Goal: Information Seeking & Learning: Learn about a topic

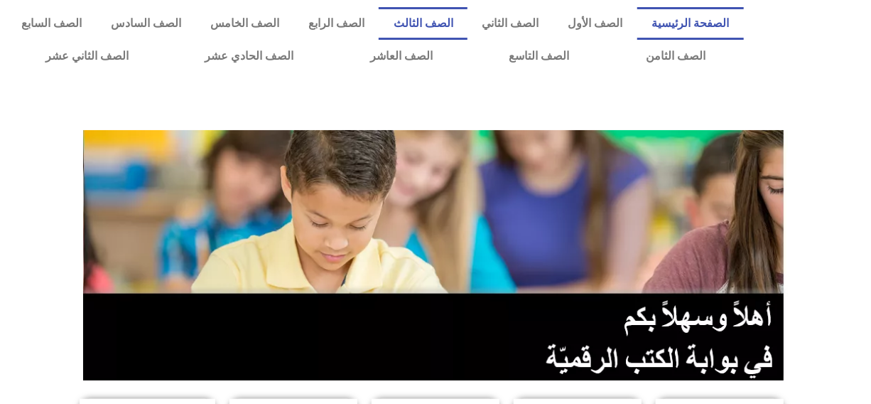
click at [467, 23] on link "الصف الثالث" at bounding box center [423, 23] width 89 height 33
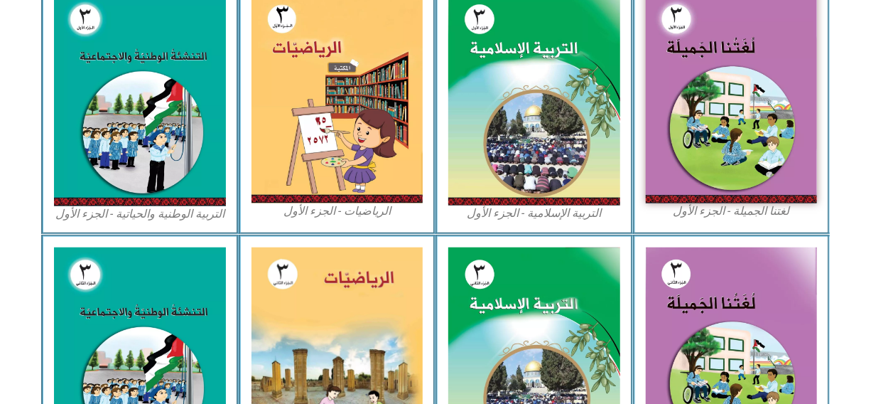
scroll to position [449, 0]
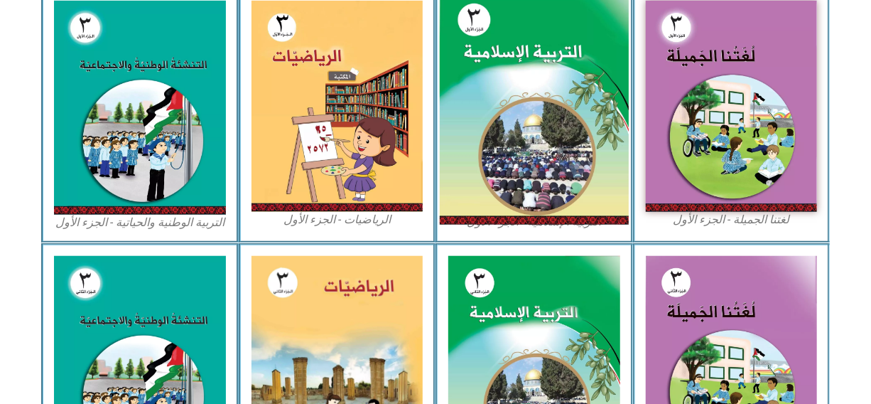
click at [483, 187] on img at bounding box center [534, 106] width 189 height 235
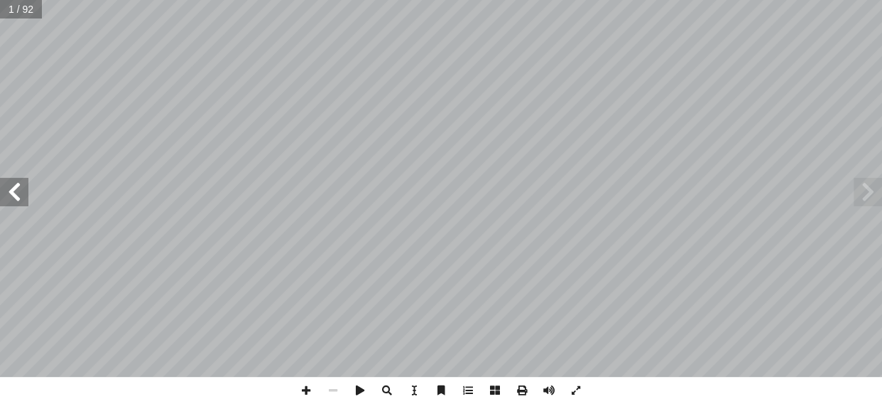
click at [7, 200] on span at bounding box center [14, 192] width 28 height 28
click at [13, 195] on span at bounding box center [14, 192] width 28 height 28
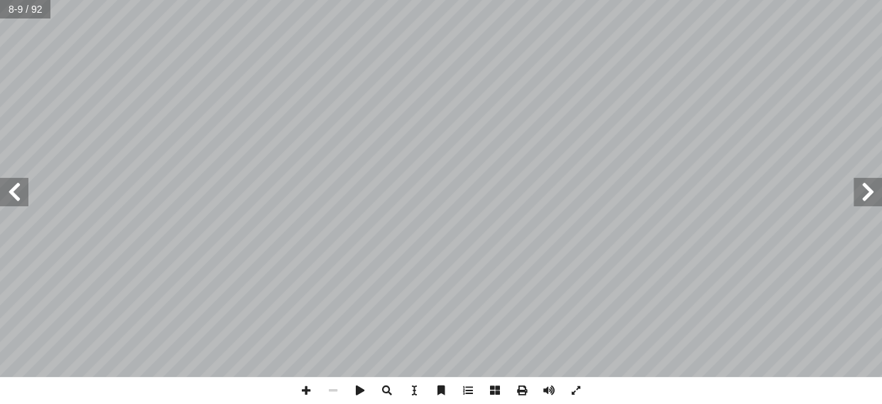
click at [13, 195] on span at bounding box center [14, 192] width 28 height 28
click at [312, 384] on span at bounding box center [306, 390] width 27 height 27
click at [21, 189] on span at bounding box center [14, 192] width 28 height 28
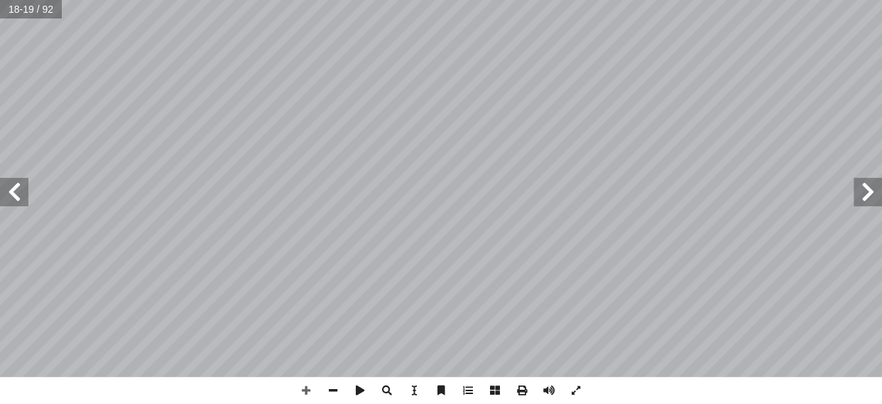
click at [867, 187] on span at bounding box center [868, 192] width 28 height 28
click at [8, 203] on span at bounding box center [14, 192] width 28 height 28
click at [881, 189] on span at bounding box center [868, 192] width 28 height 28
click at [17, 197] on span at bounding box center [14, 192] width 28 height 28
click at [484, 0] on html "الصفحة الرئيسية الصف الأول الصف الثاني الصف الثالث الصف الرابع الصف الخامس الصف…" at bounding box center [441, 64] width 882 height 129
